Goal: Task Accomplishment & Management: Use online tool/utility

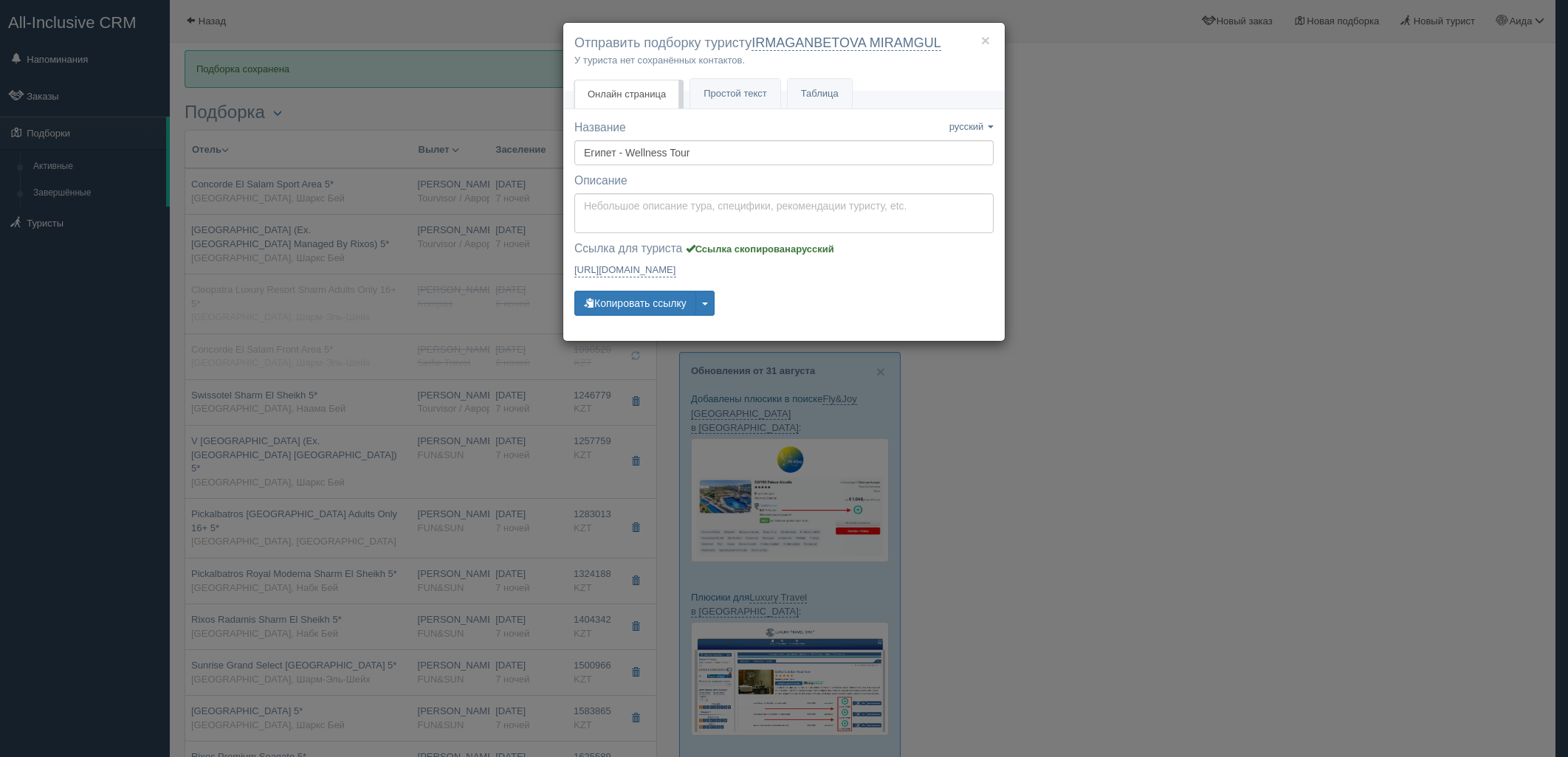
scroll to position [438, 0]
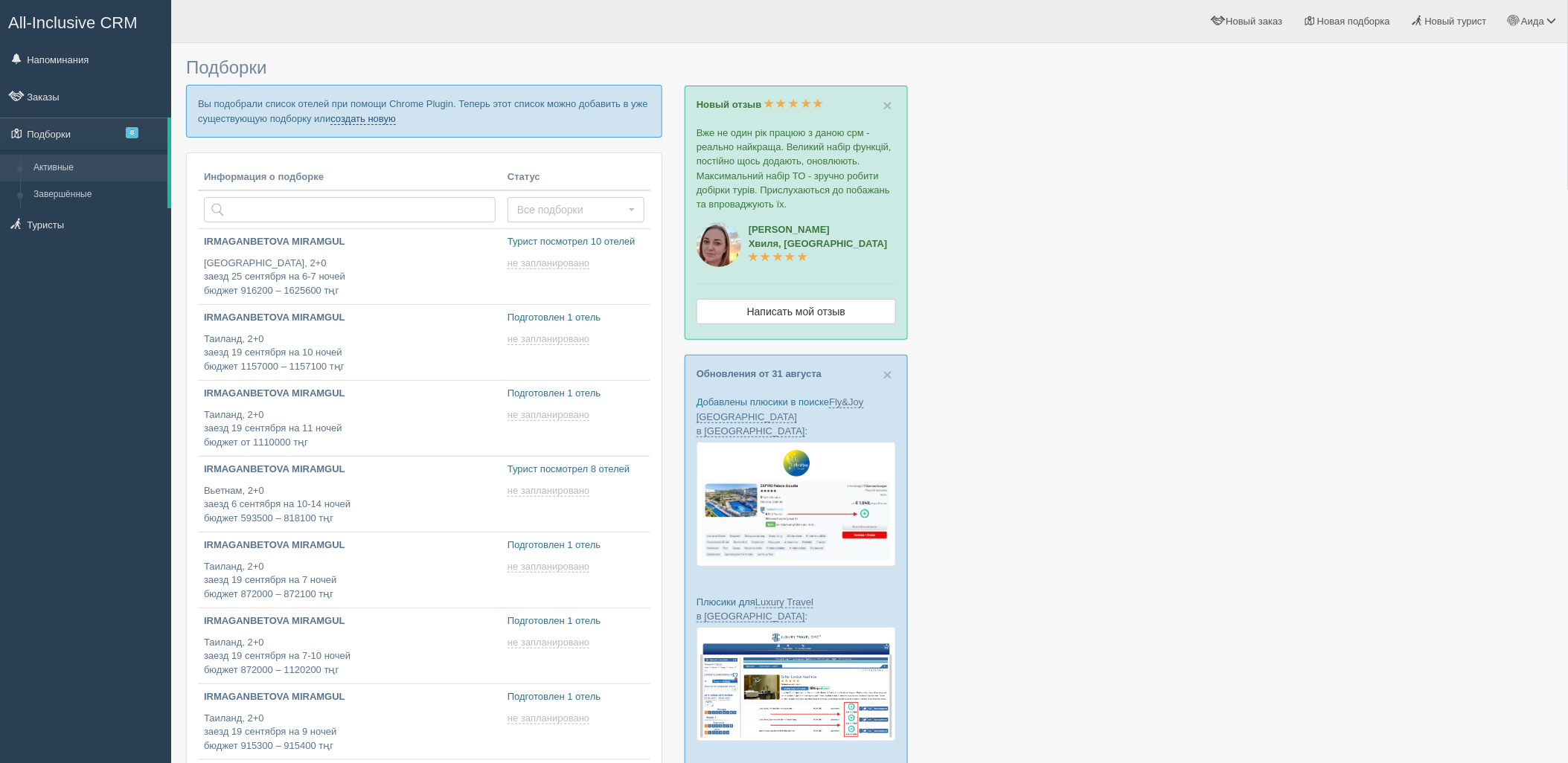
click at [387, 119] on link "создать новую" at bounding box center [363, 119] width 65 height 12
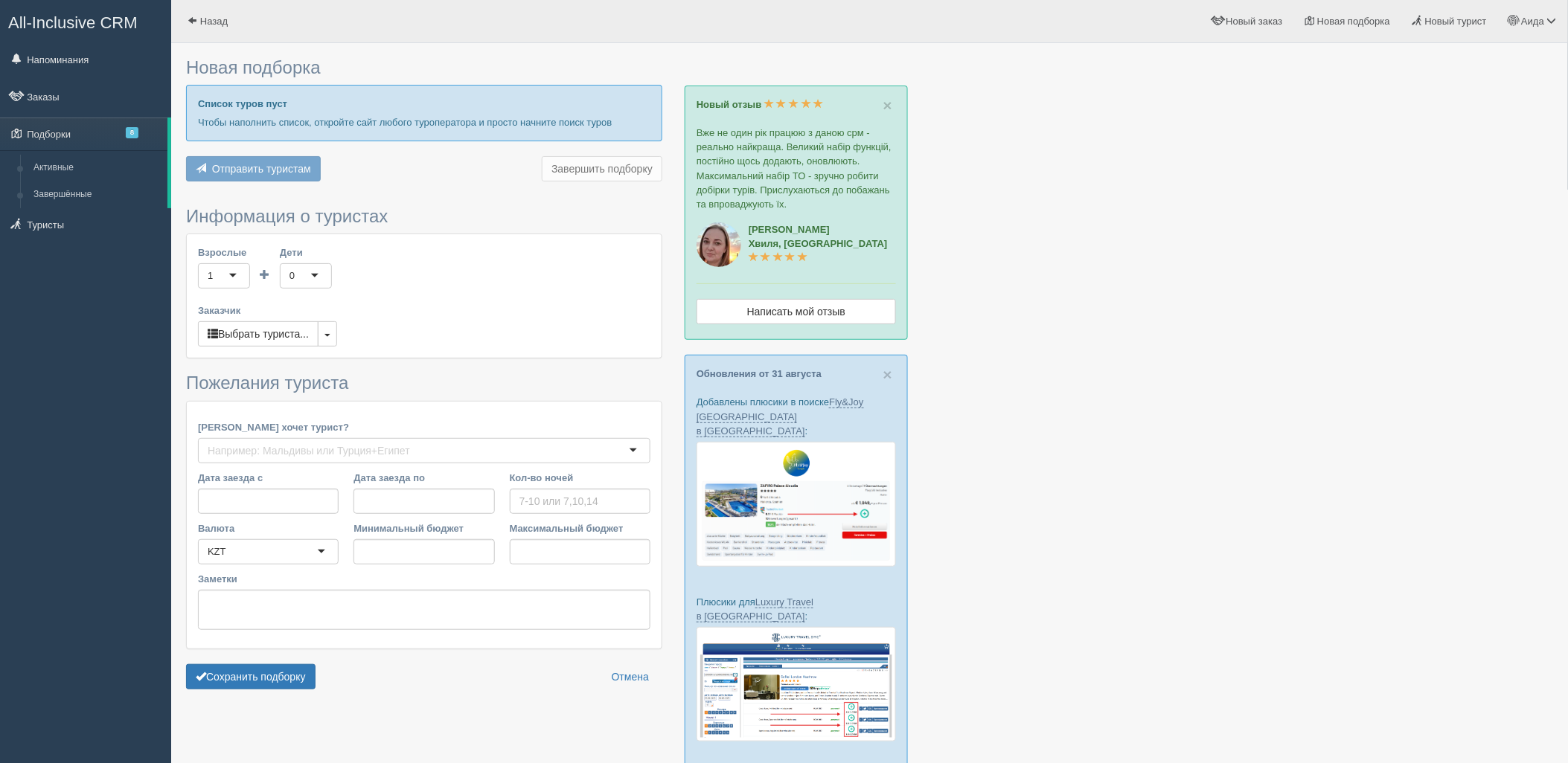
type input "6-7"
type input "468100"
type input "793600"
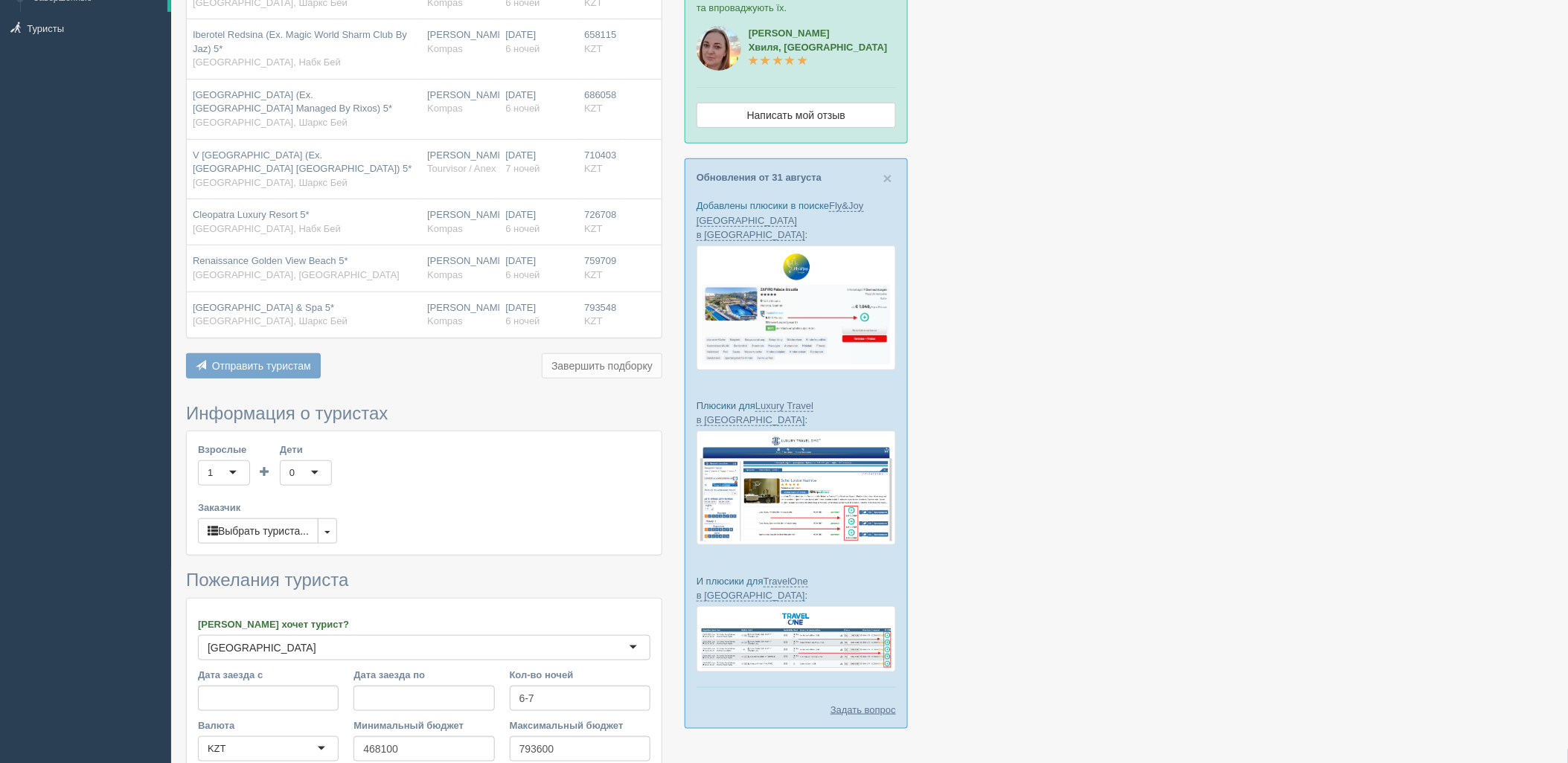
scroll to position [373, 0]
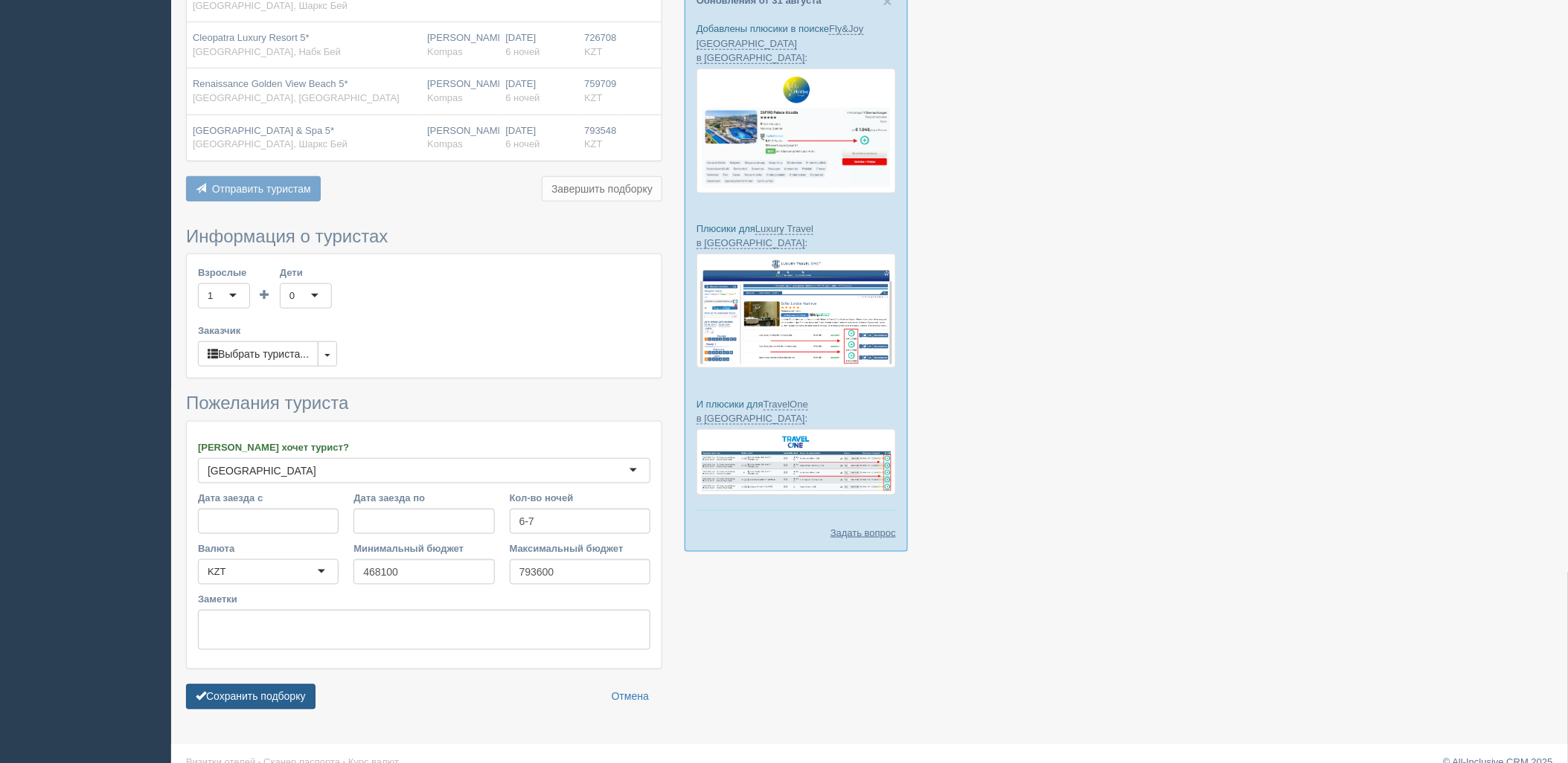
click at [279, 694] on button "Сохранить подборку" at bounding box center [251, 697] width 129 height 25
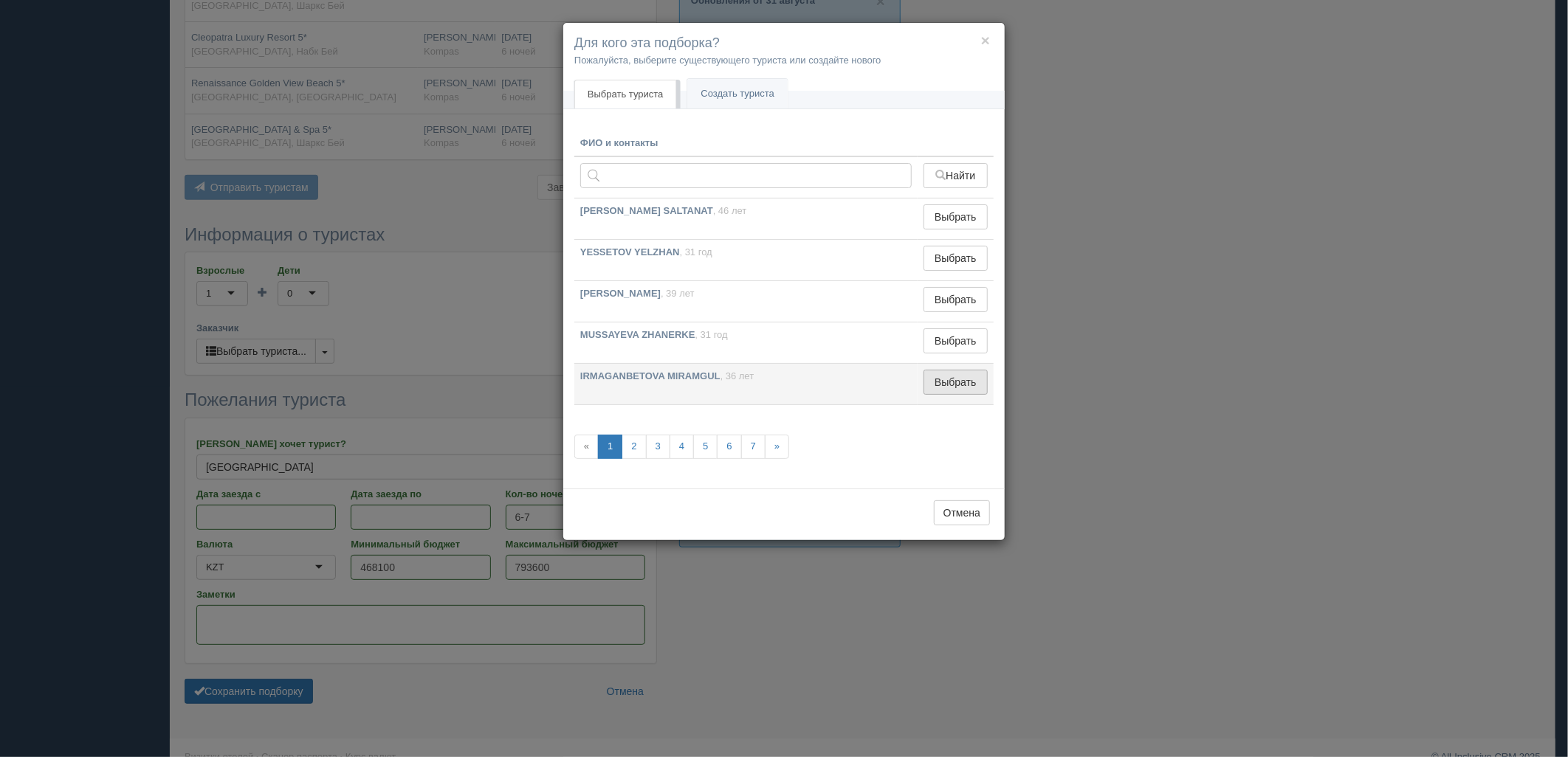
click at [957, 383] on button "Выбрать" at bounding box center [955, 382] width 64 height 25
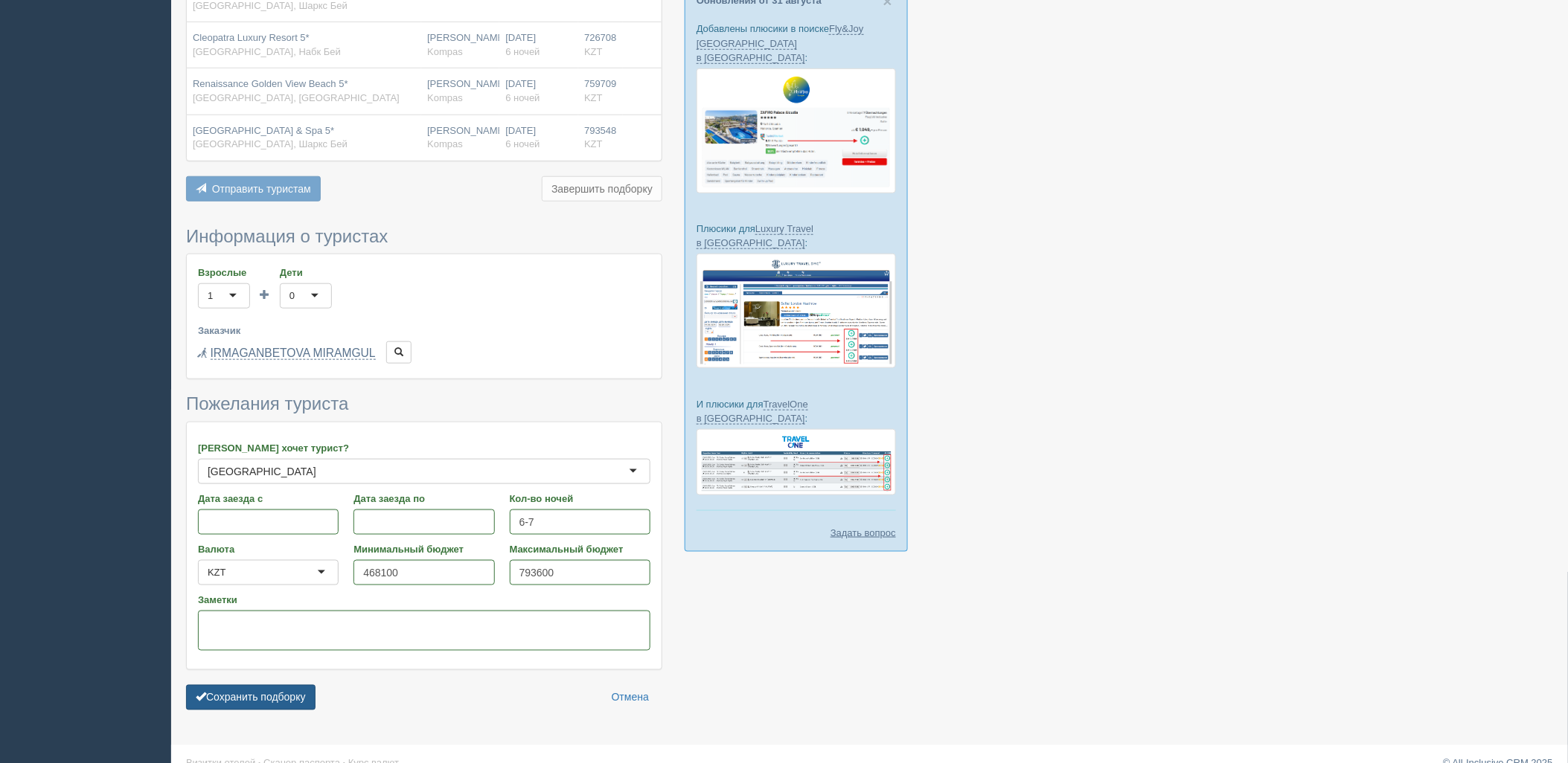
click at [258, 696] on button "Сохранить подборку" at bounding box center [251, 698] width 129 height 25
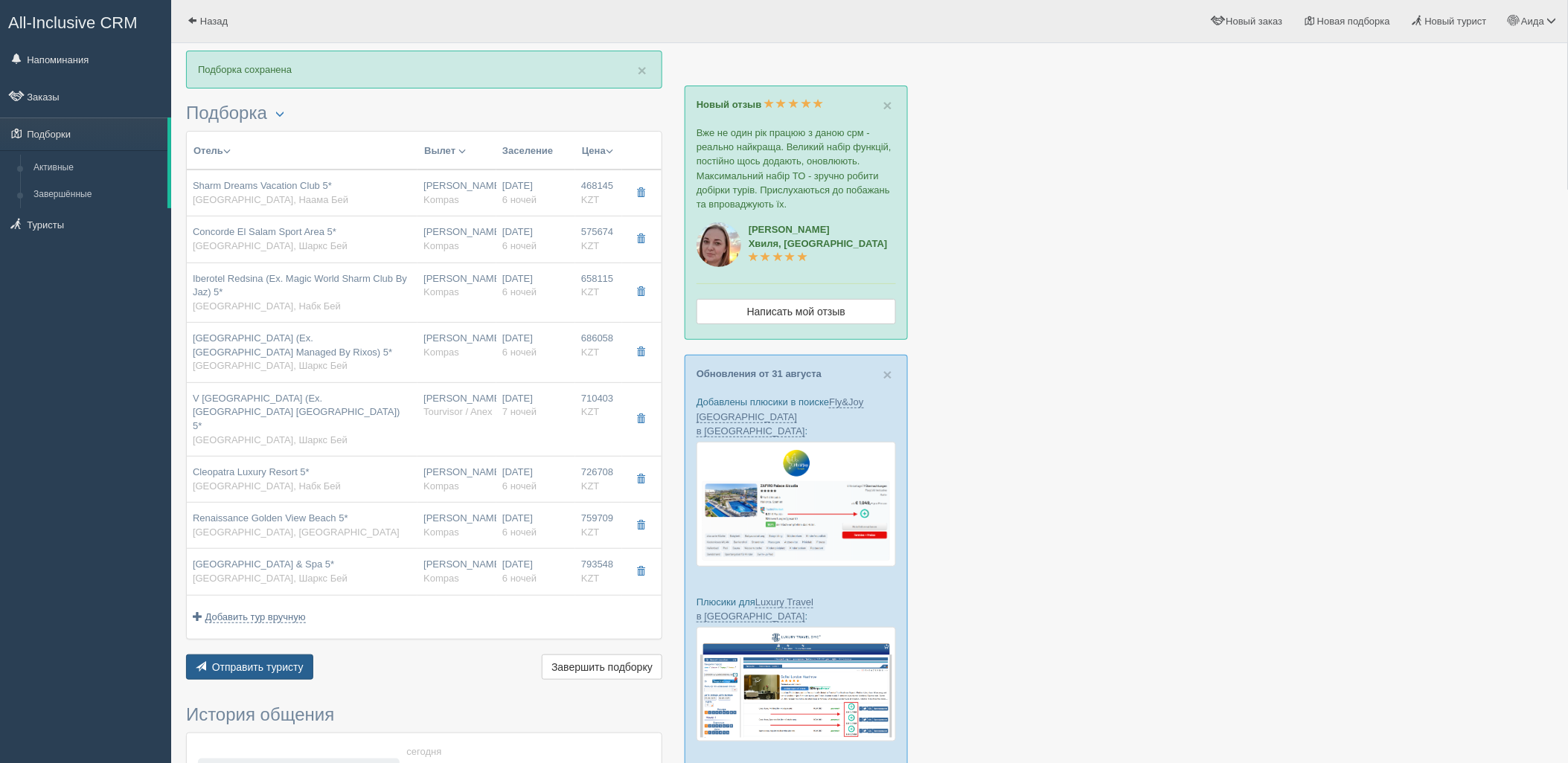
click at [276, 662] on span "Отправить туристу" at bounding box center [258, 667] width 91 height 12
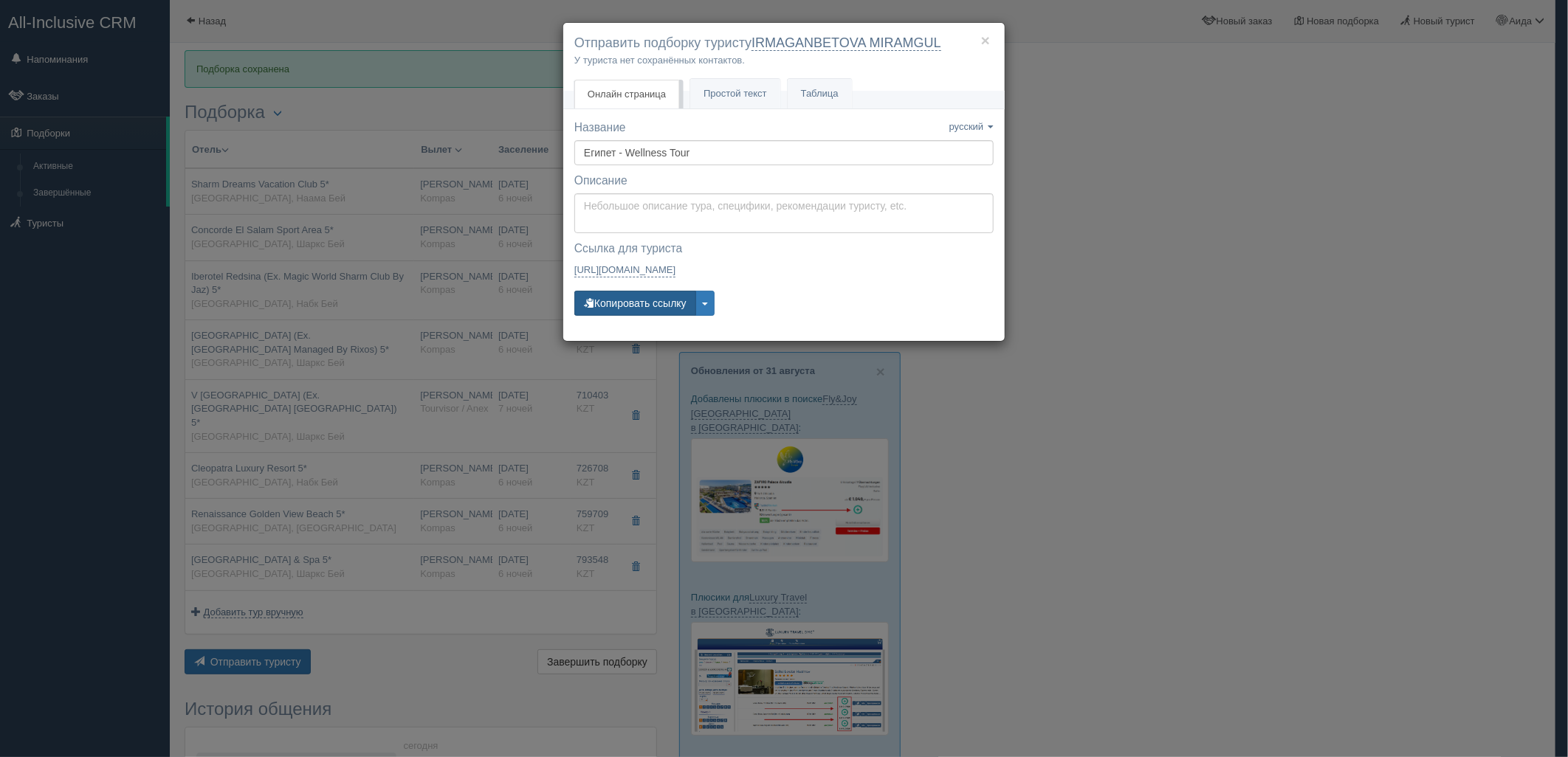
click at [665, 299] on button "Копировать ссылку" at bounding box center [635, 303] width 122 height 25
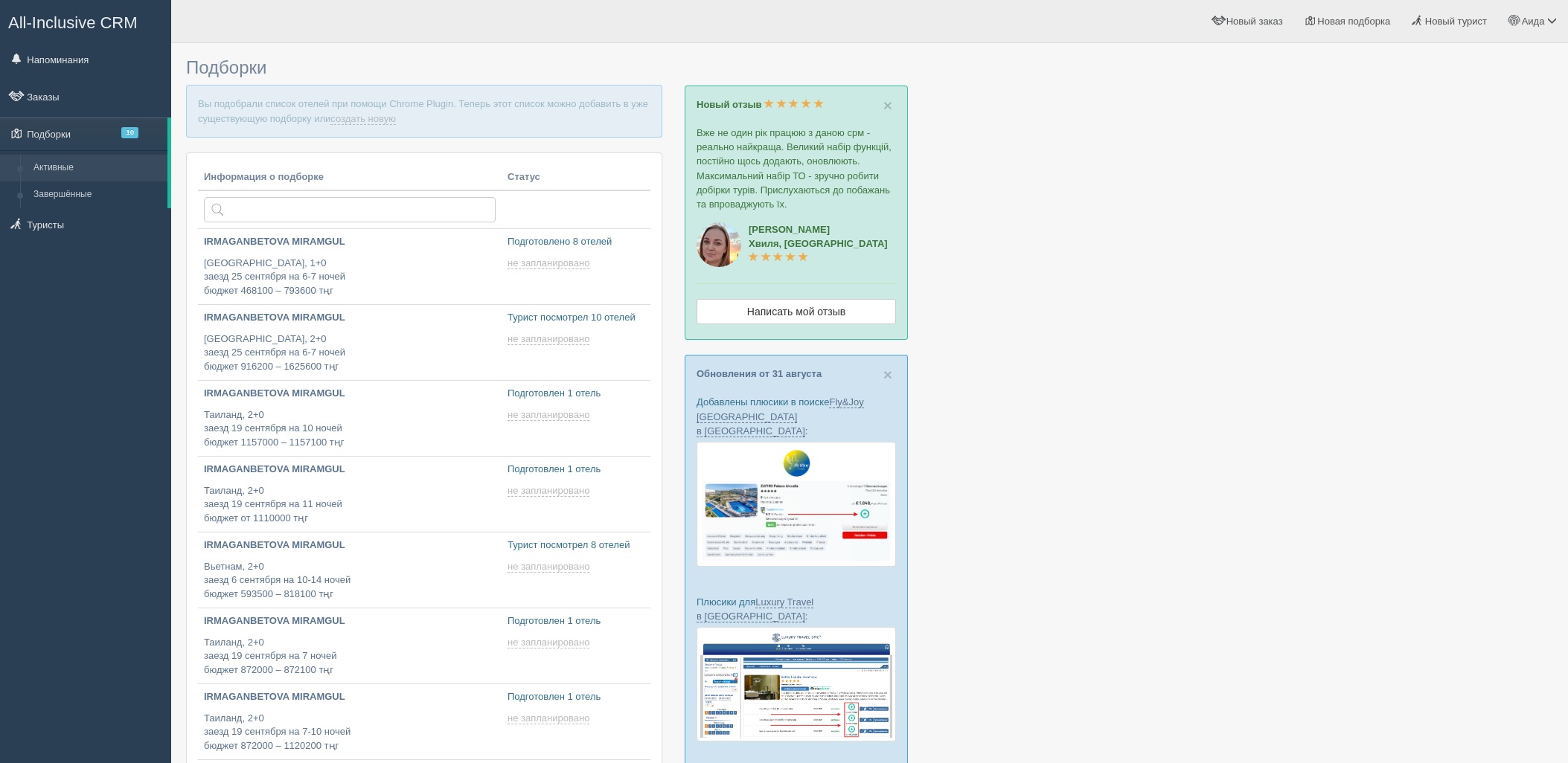
type input "2025-09-04 19:50"
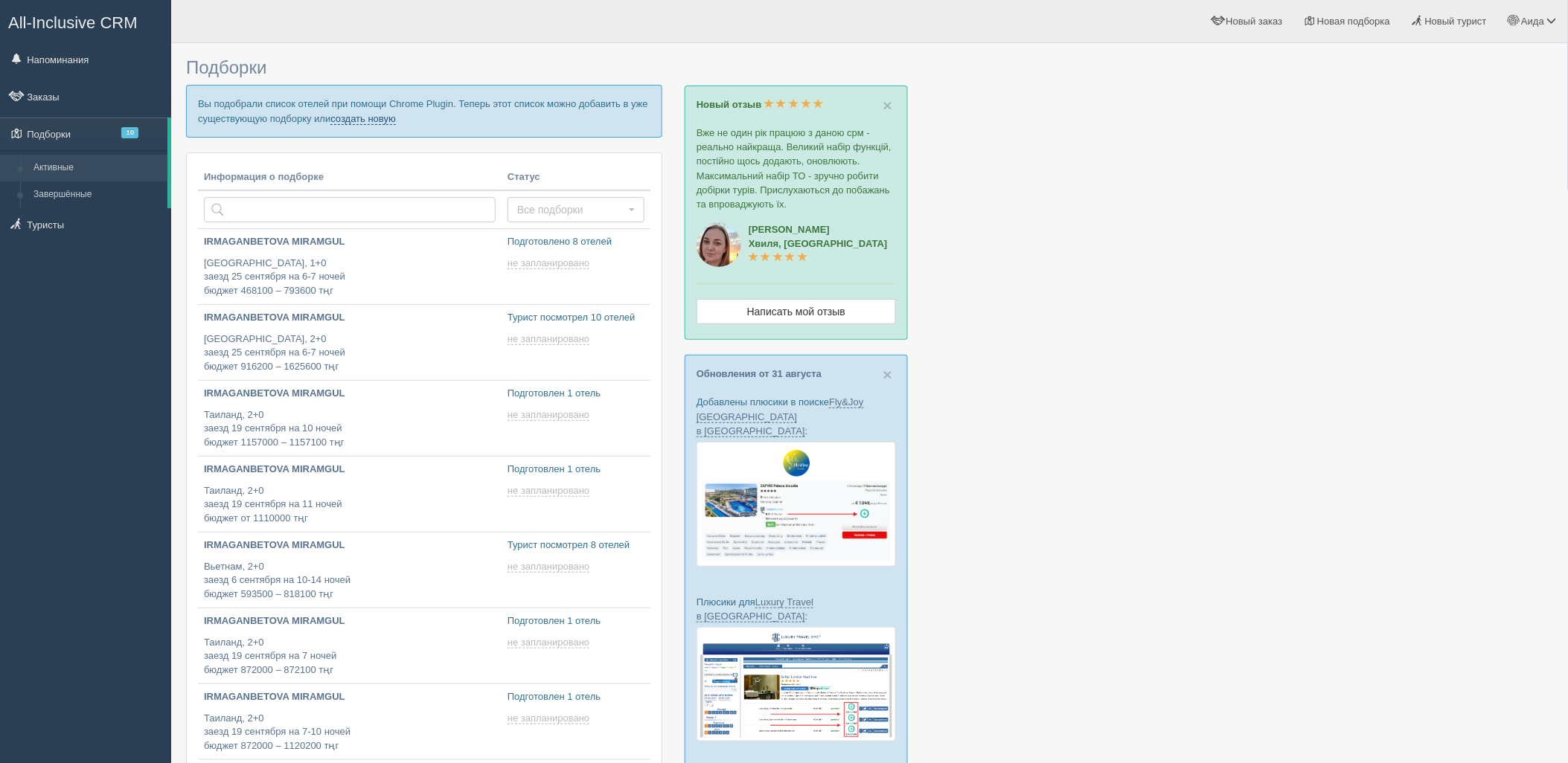
click at [382, 122] on link "создать новую" at bounding box center [363, 119] width 65 height 12
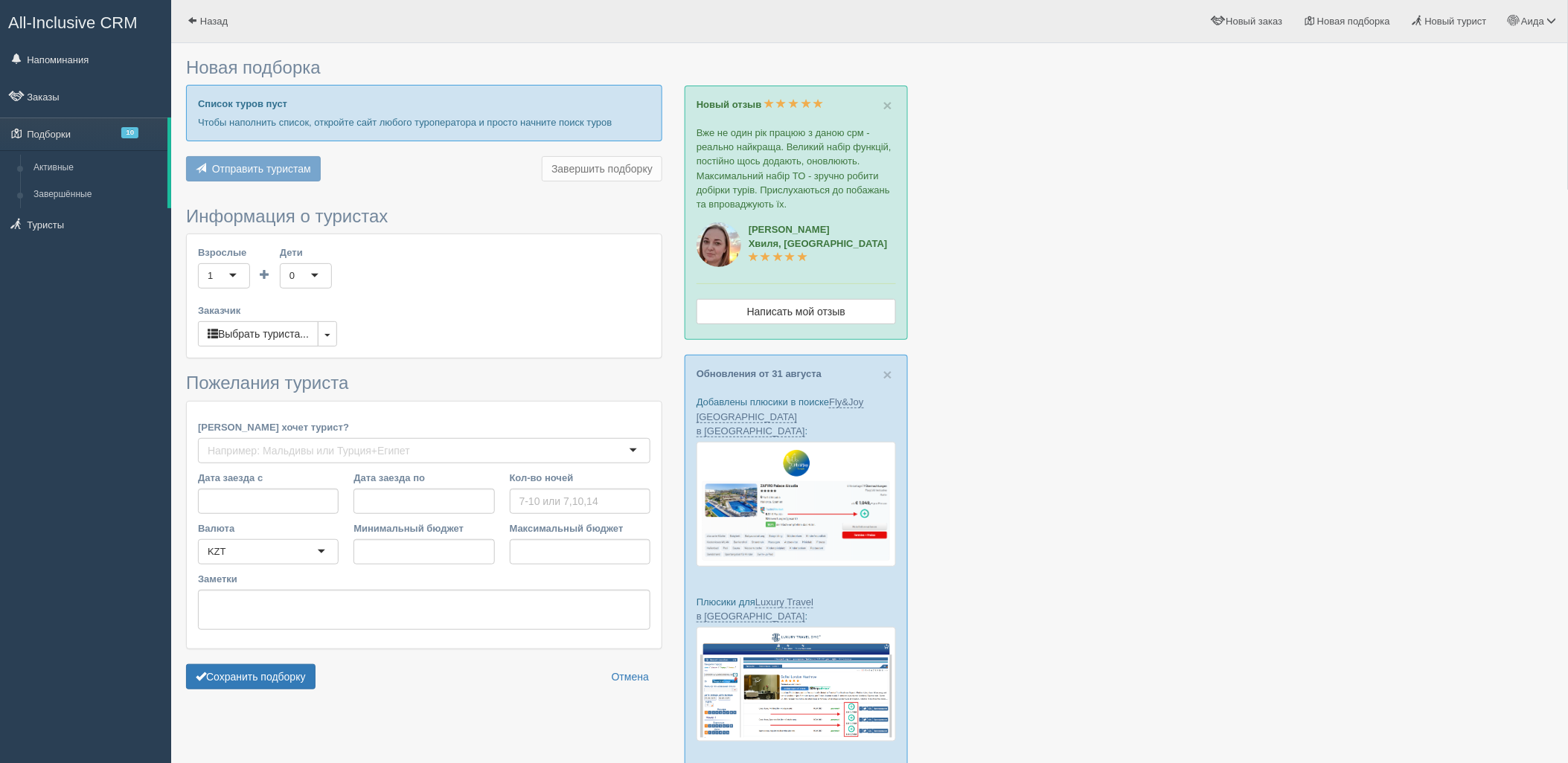
type input "7"
type input "613200"
type input "870200"
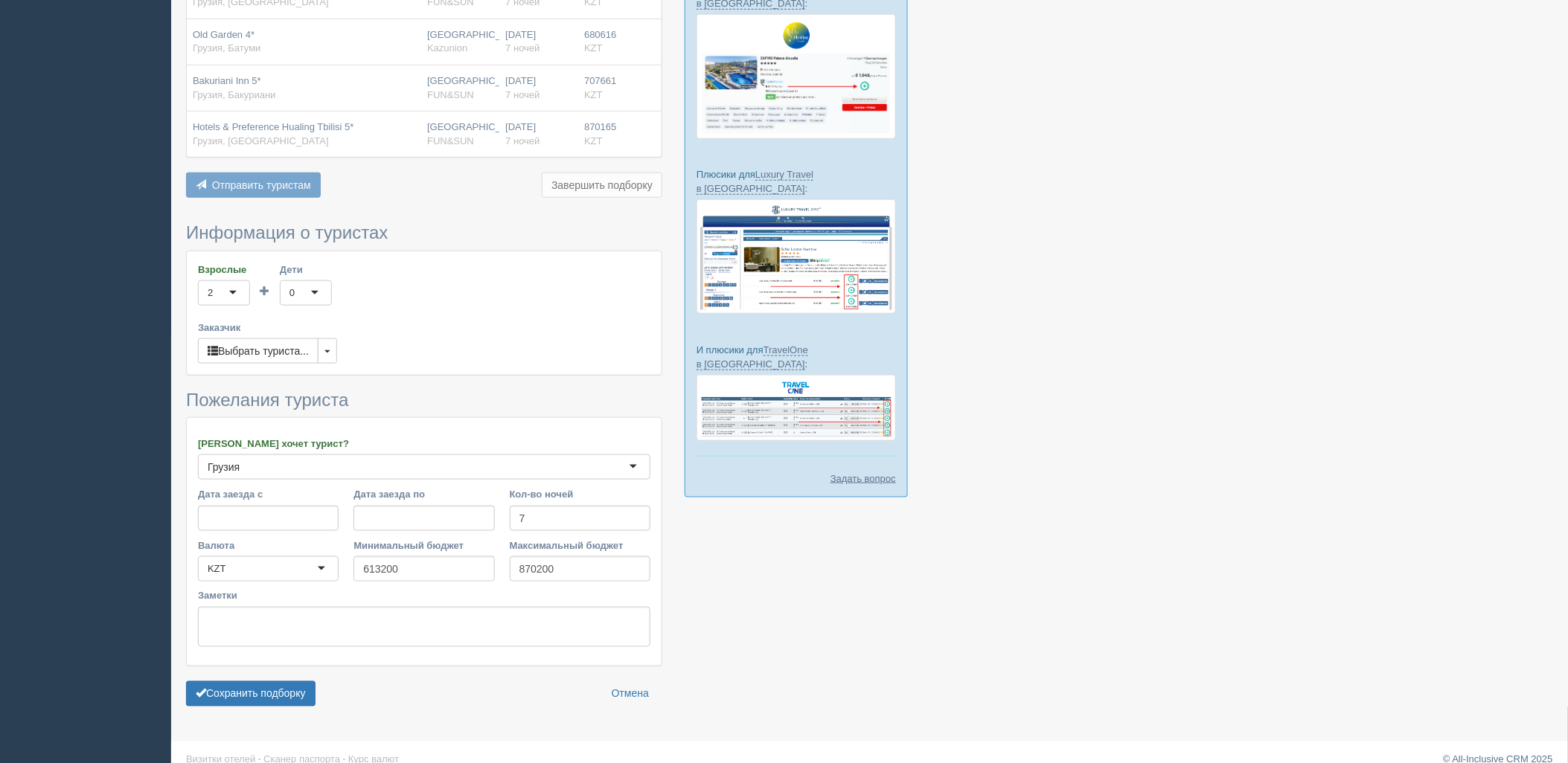
scroll to position [447, 0]
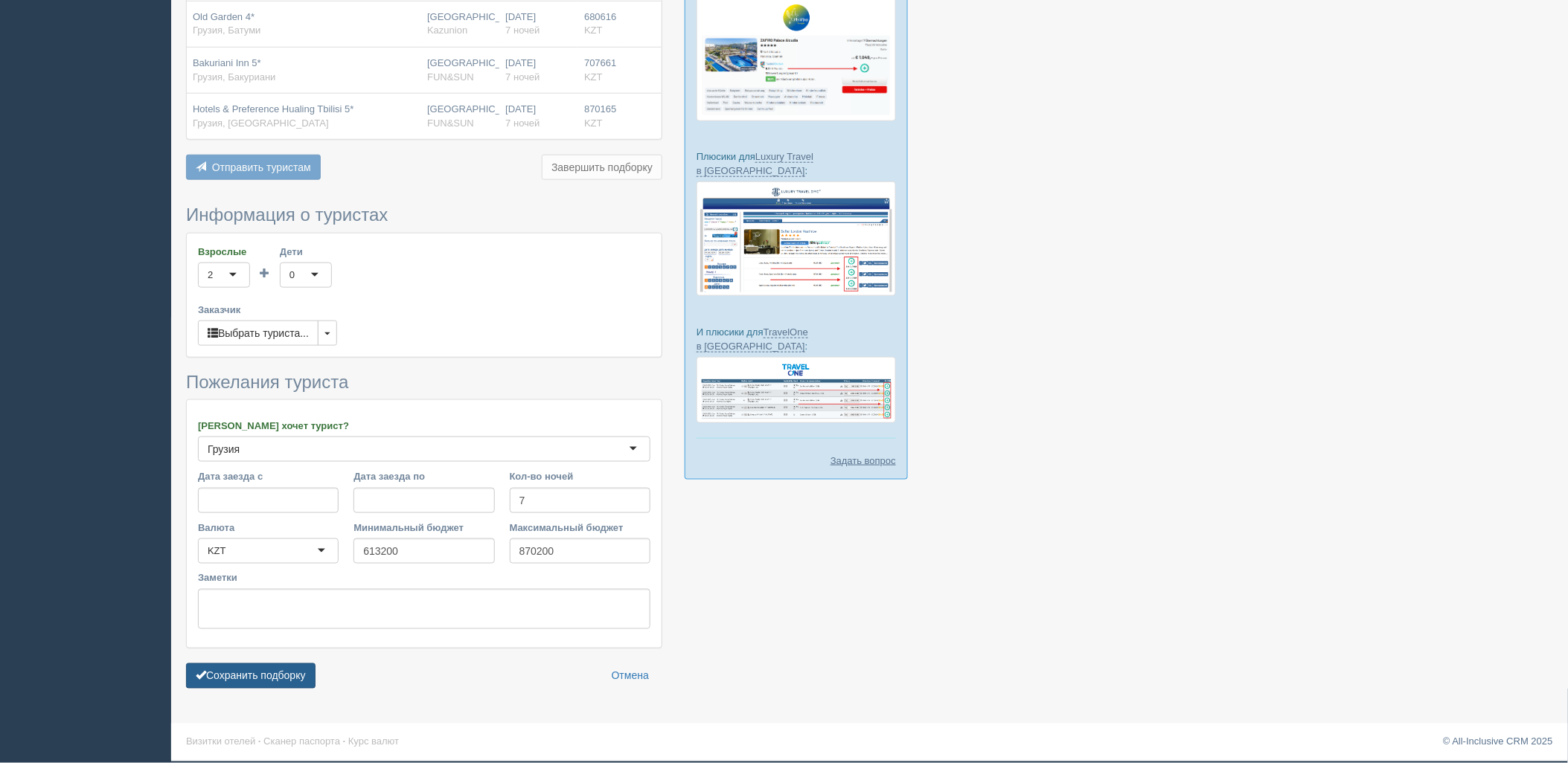
click at [298, 674] on button "Сохранить подборку" at bounding box center [251, 676] width 129 height 25
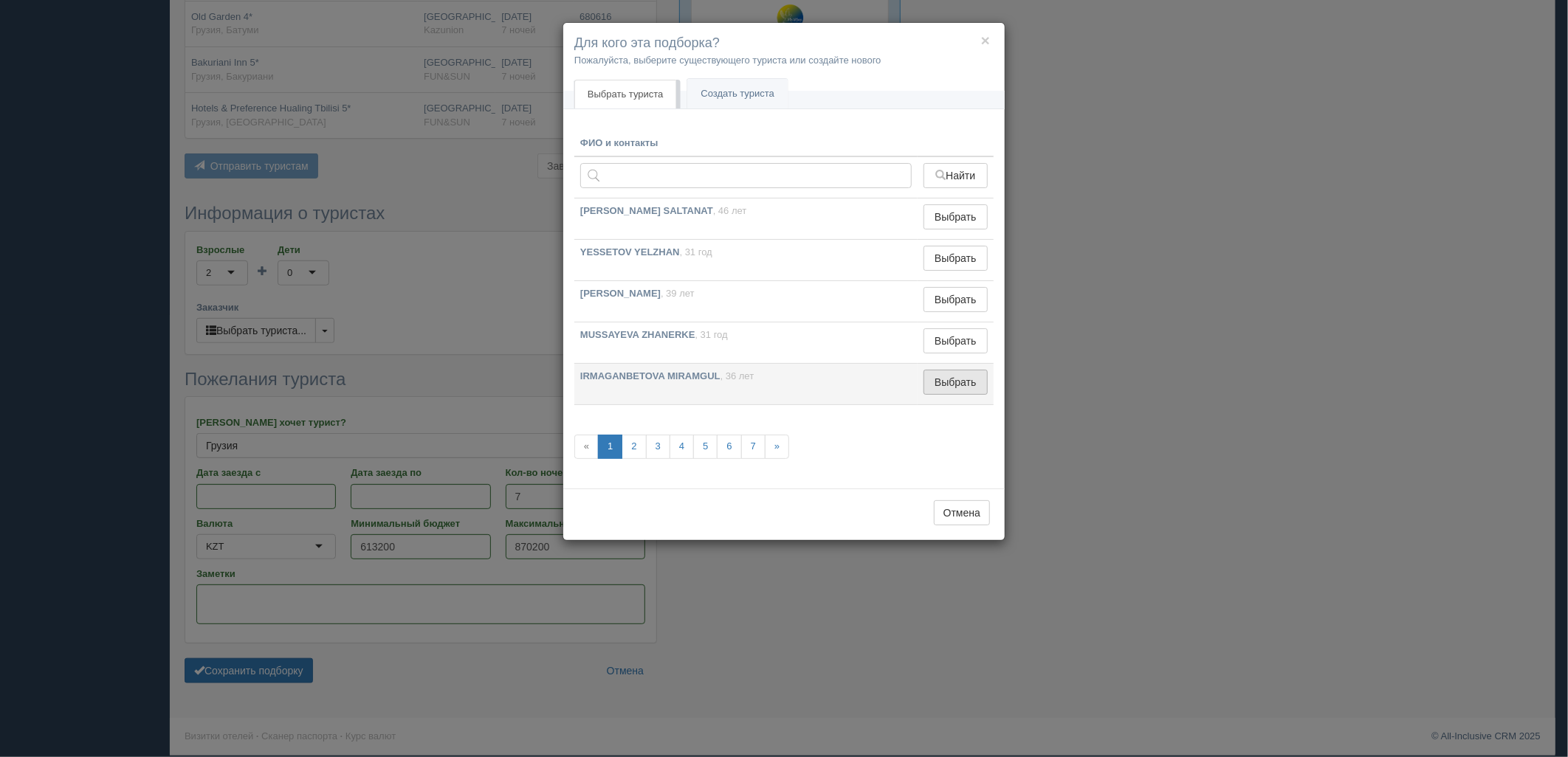
click at [958, 382] on button "Выбрать" at bounding box center [955, 382] width 64 height 25
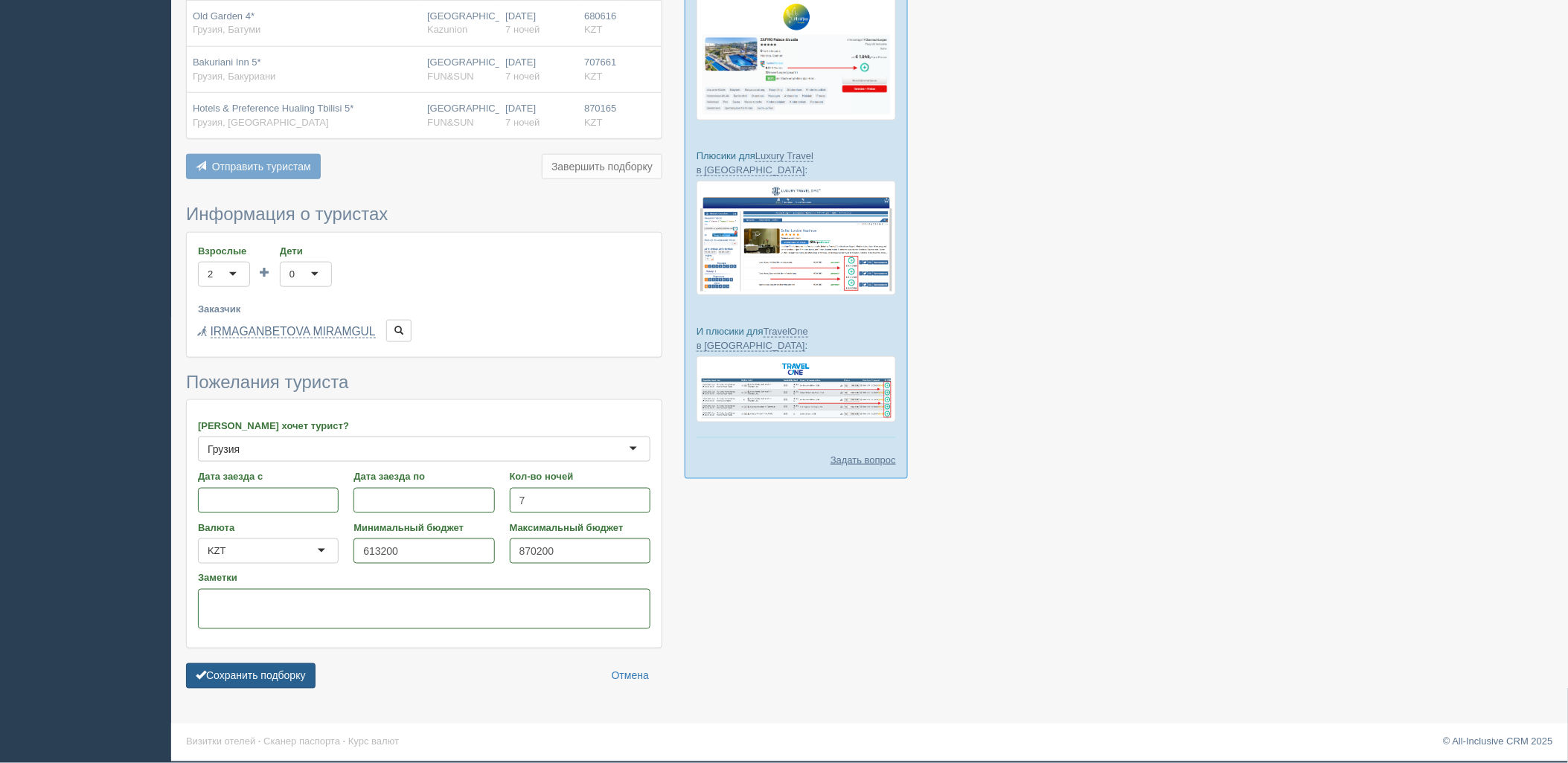
click at [295, 678] on button "Сохранить подборку" at bounding box center [251, 676] width 129 height 25
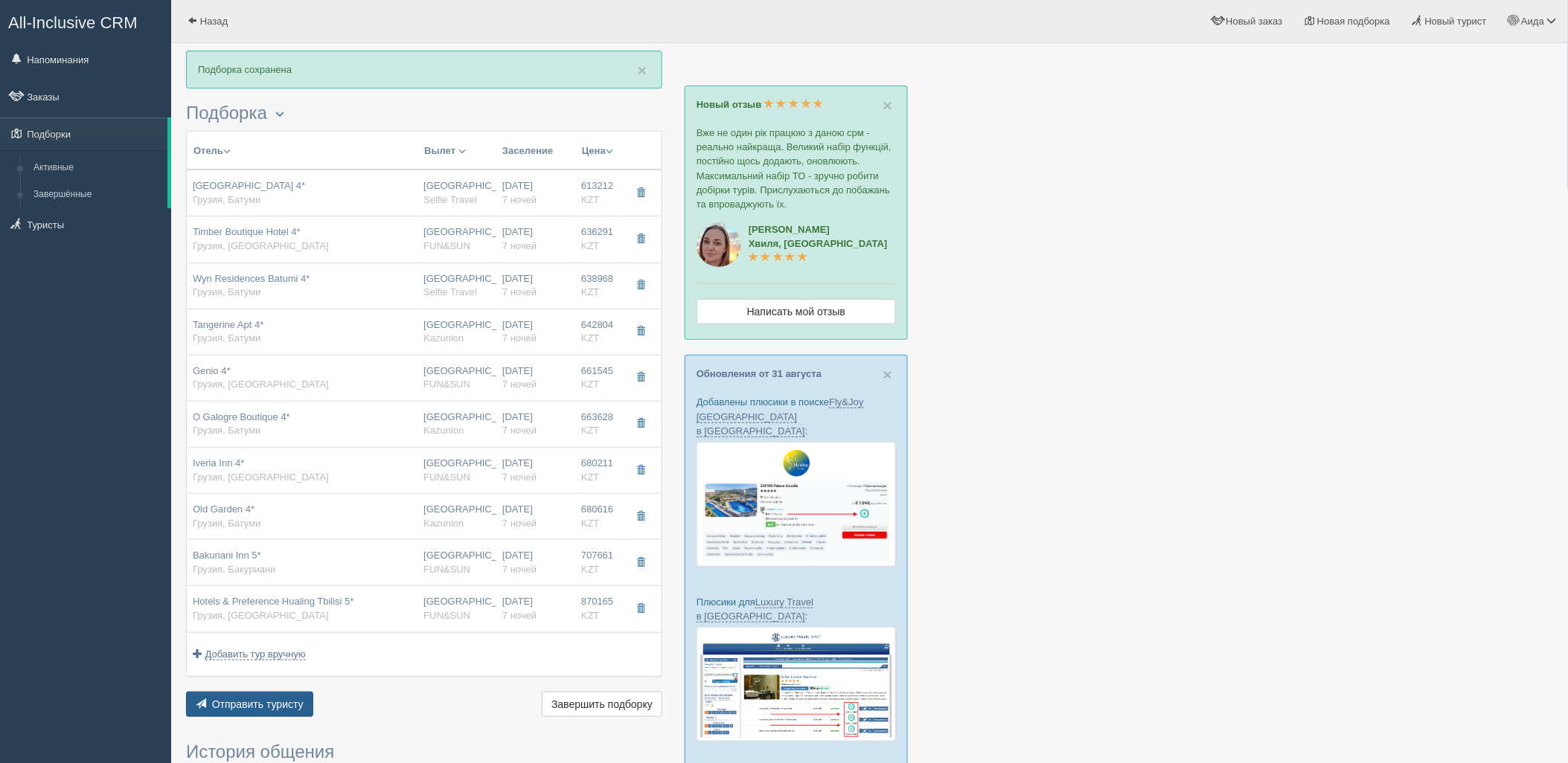
click at [295, 694] on button "Отправить туристу Отправить" at bounding box center [250, 704] width 128 height 25
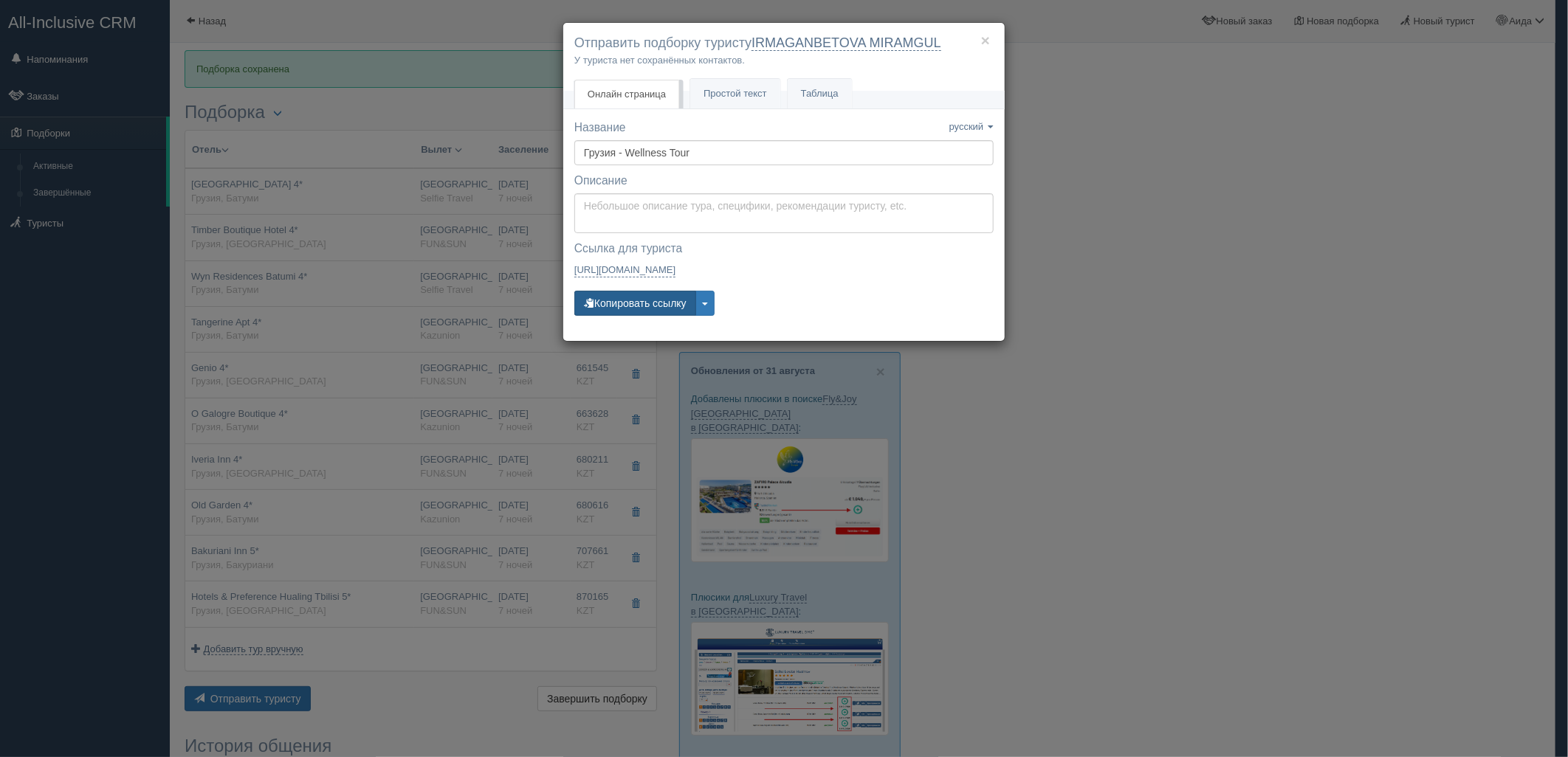
click at [655, 309] on button "Копировать ссылку" at bounding box center [635, 303] width 122 height 25
drag, startPoint x: 669, startPoint y: 304, endPoint x: 616, endPoint y: 246, distance: 78.6
click at [669, 304] on button "Копировать ссылку" at bounding box center [635, 303] width 122 height 25
